Goal: Browse casually

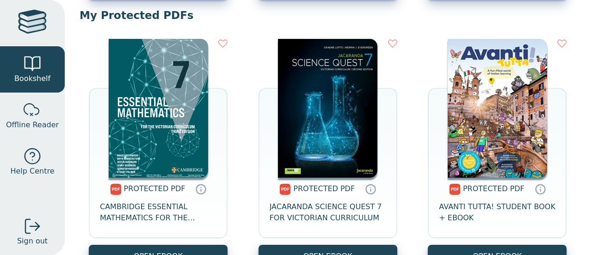
scroll to position [356, 0]
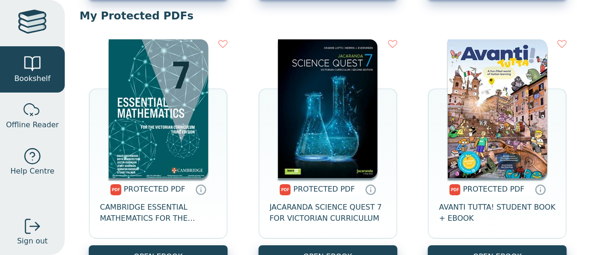
click at [176, 152] on img at bounding box center [159, 108] width 100 height 139
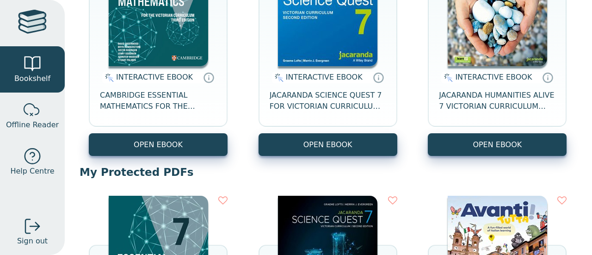
scroll to position [216, 0]
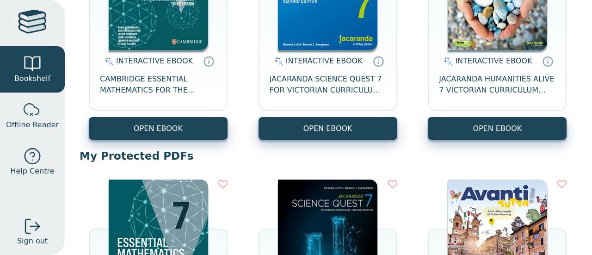
click at [169, 214] on img at bounding box center [159, 249] width 100 height 139
drag, startPoint x: 184, startPoint y: 210, endPoint x: 148, endPoint y: 227, distance: 40.2
click at [148, 227] on img at bounding box center [159, 249] width 100 height 139
click at [152, 225] on img at bounding box center [159, 249] width 100 height 139
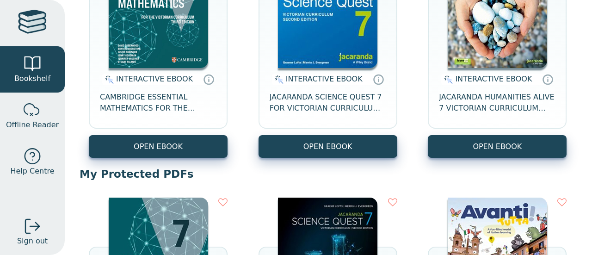
scroll to position [198, 0]
